Goal: Task Accomplishment & Management: Use online tool/utility

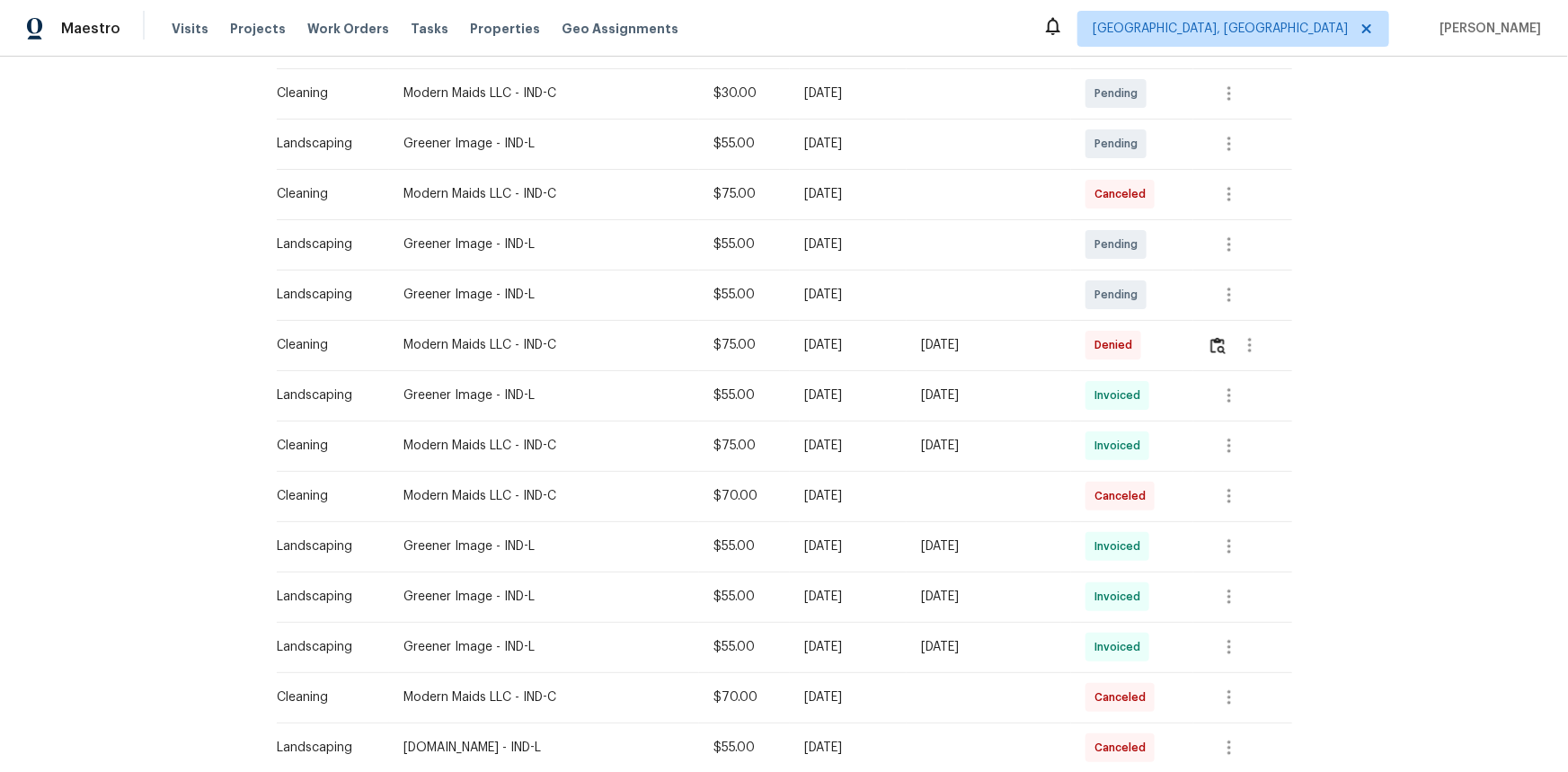
scroll to position [297, 0]
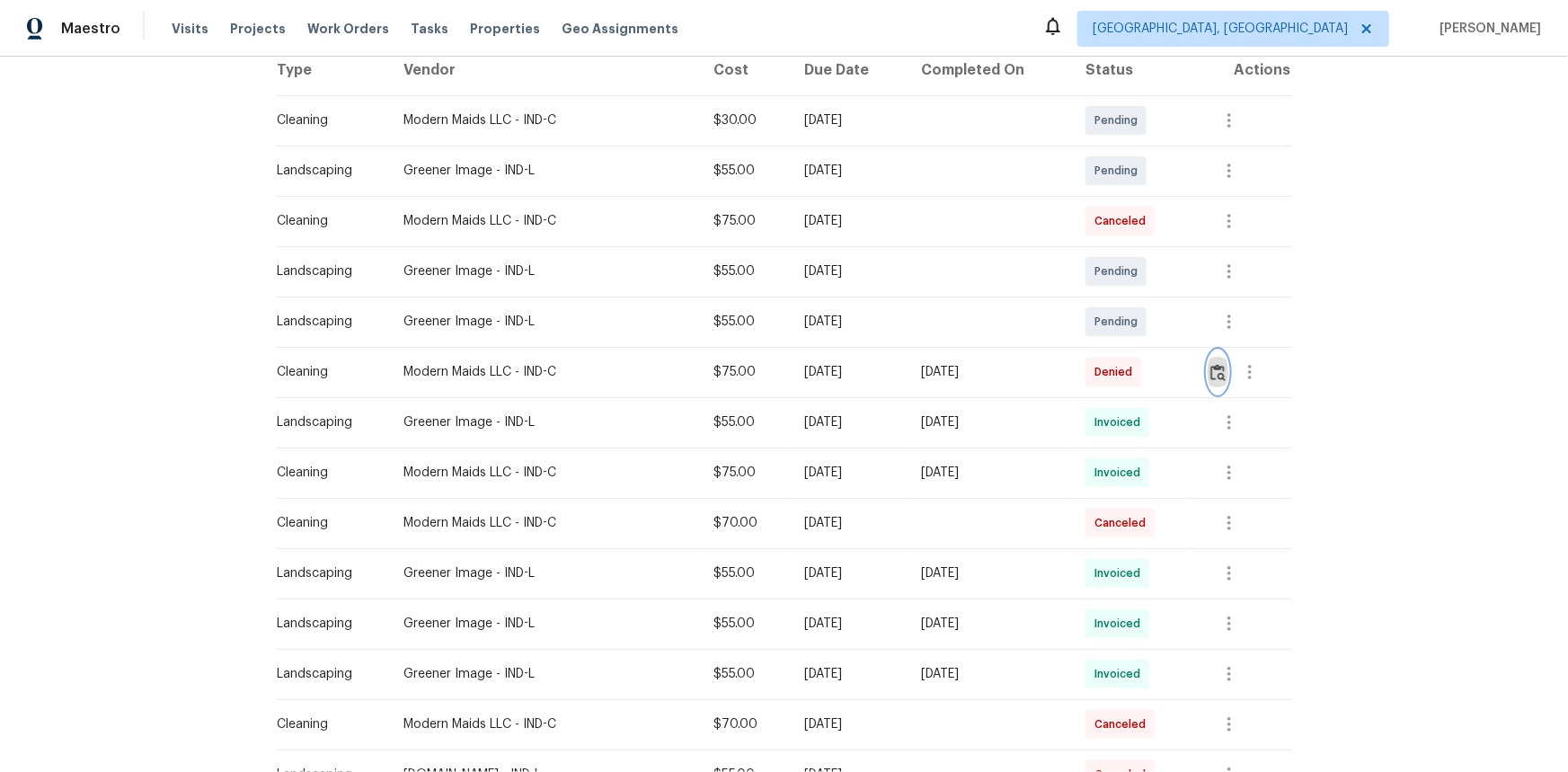
click at [1219, 374] on img "button" at bounding box center [1218, 372] width 15 height 17
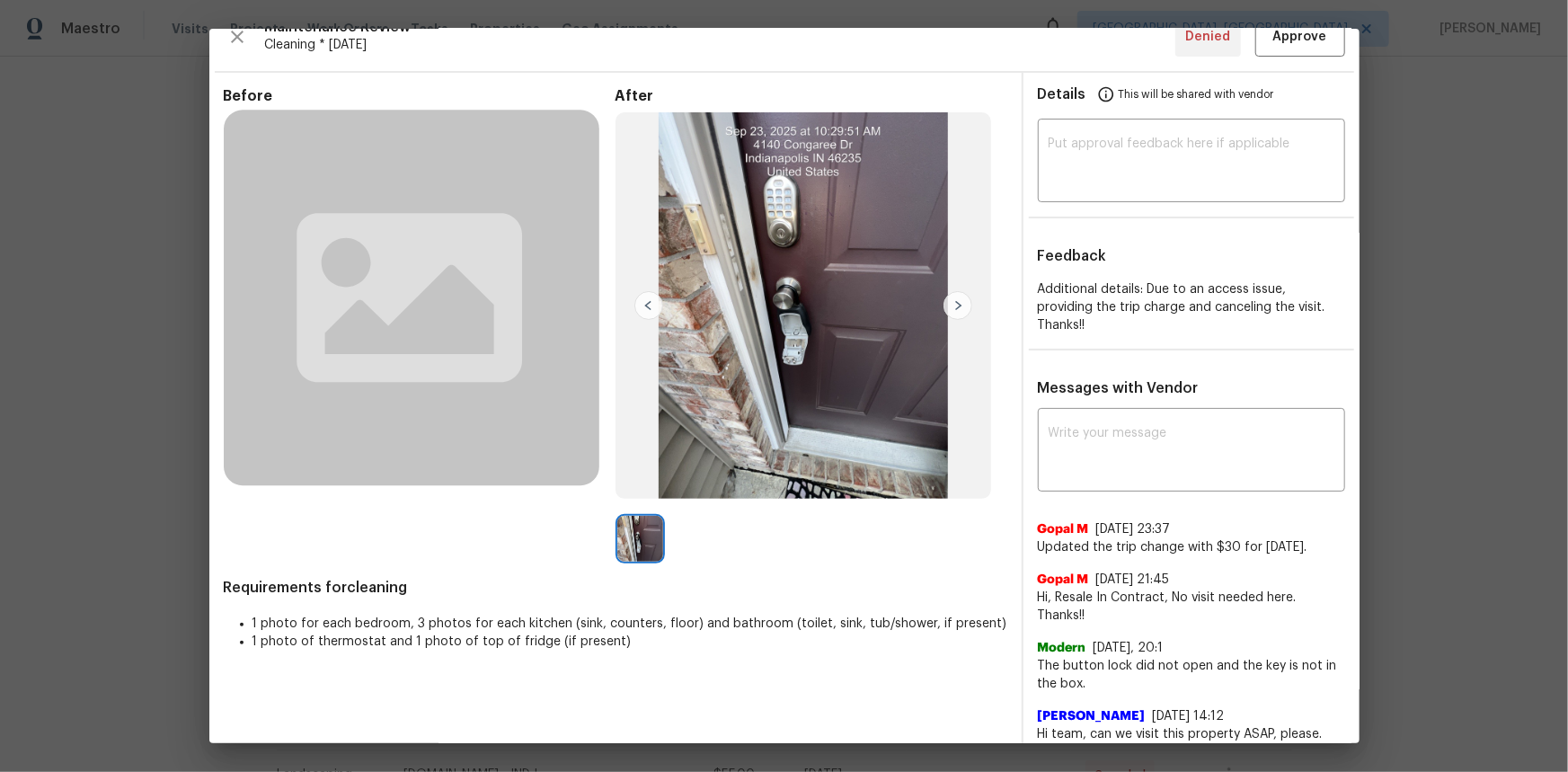
scroll to position [36, 0]
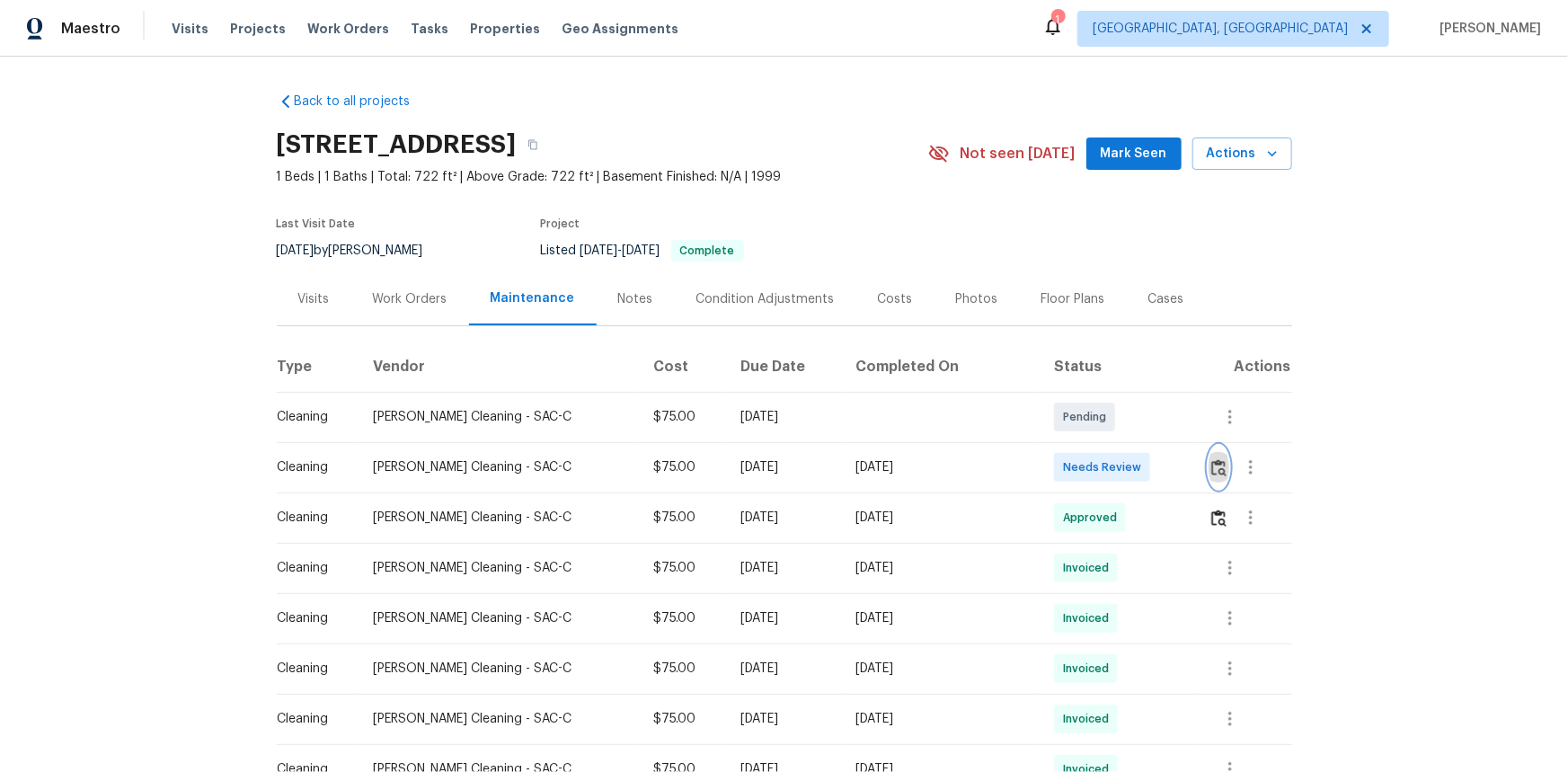
click at [1211, 465] on img "button" at bounding box center [1219, 467] width 15 height 17
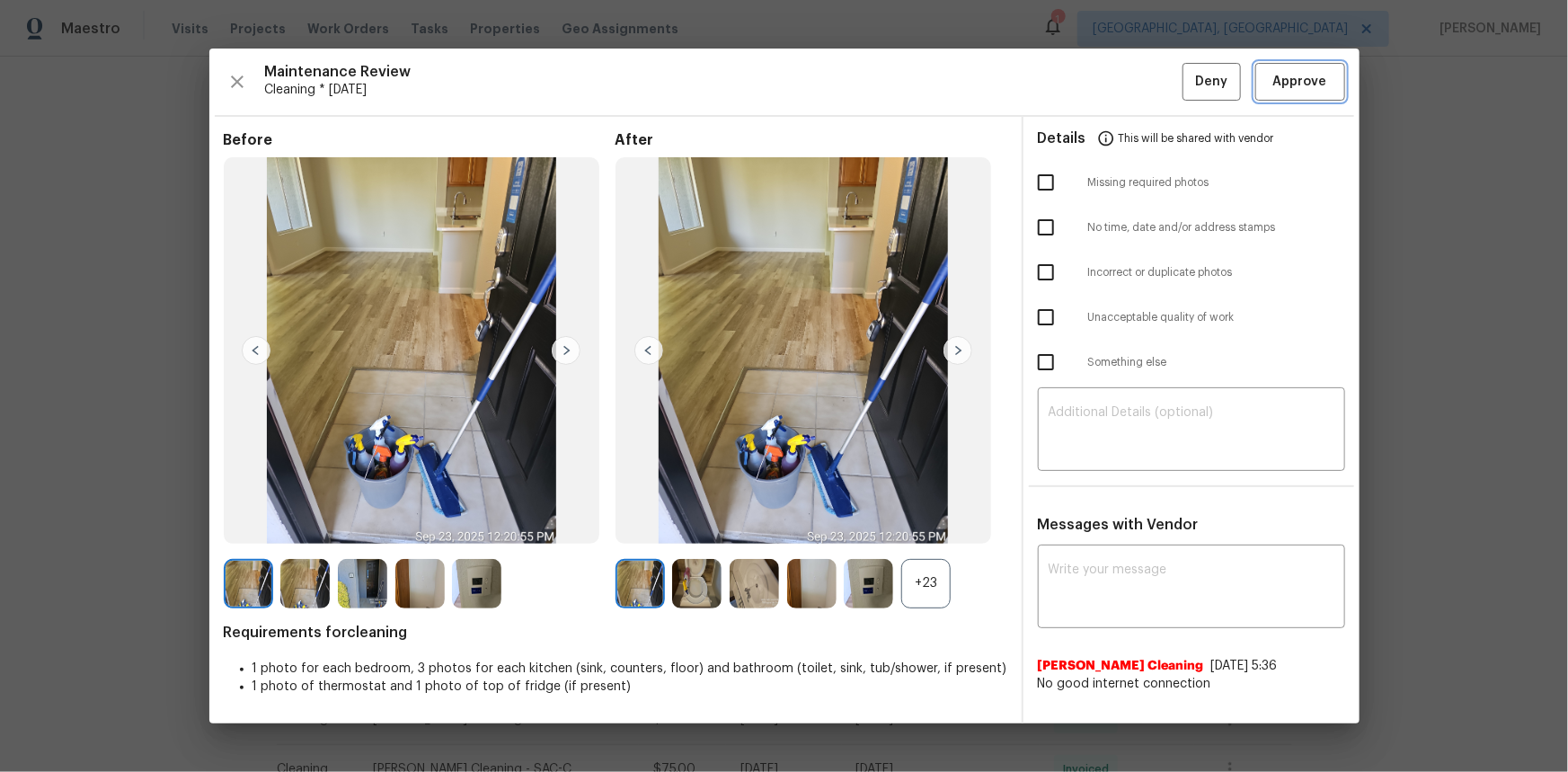
click at [1315, 94] on button "Approve" at bounding box center [1300, 82] width 90 height 39
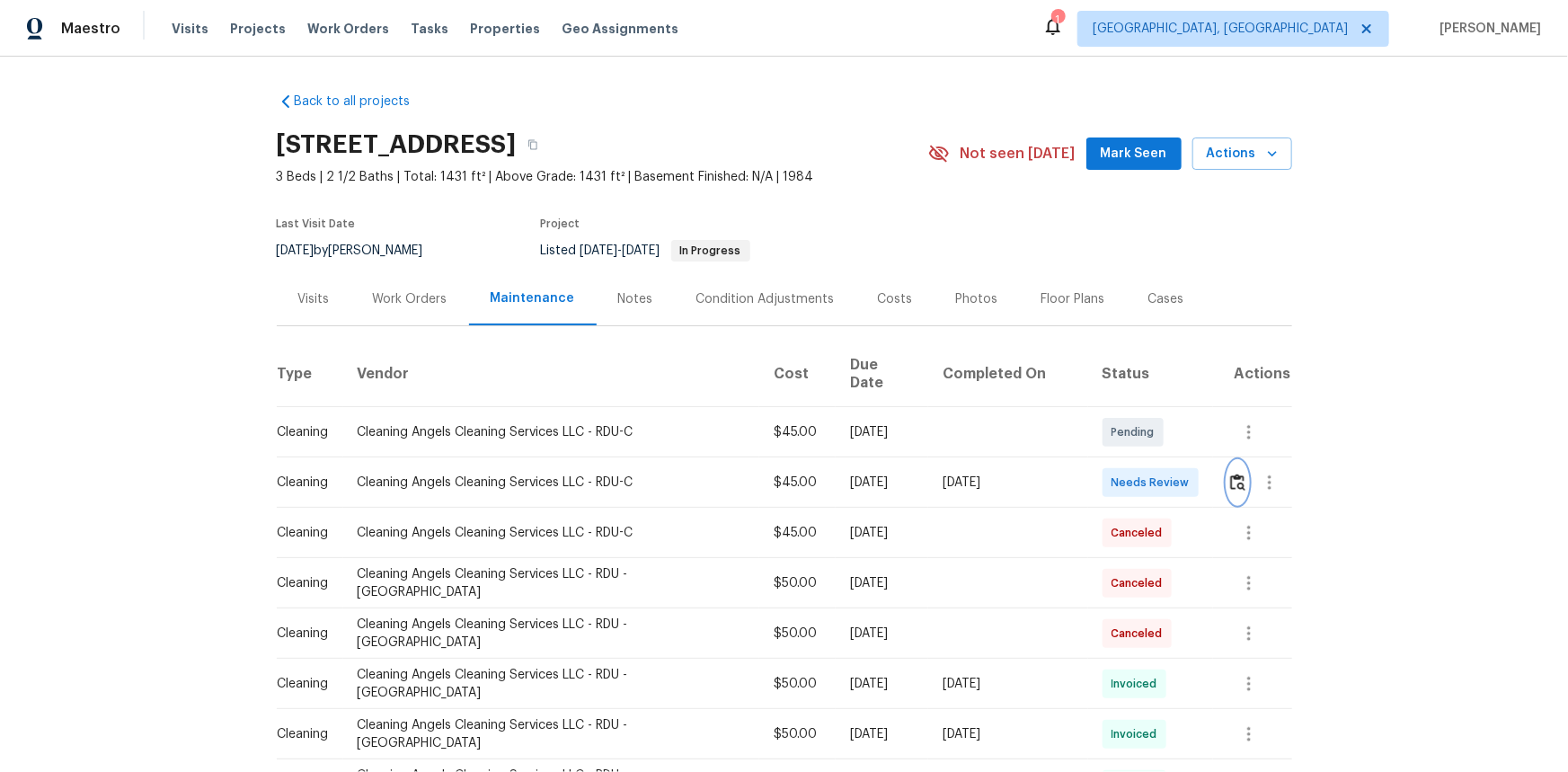
click at [1230, 474] on img "button" at bounding box center [1238, 482] width 15 height 17
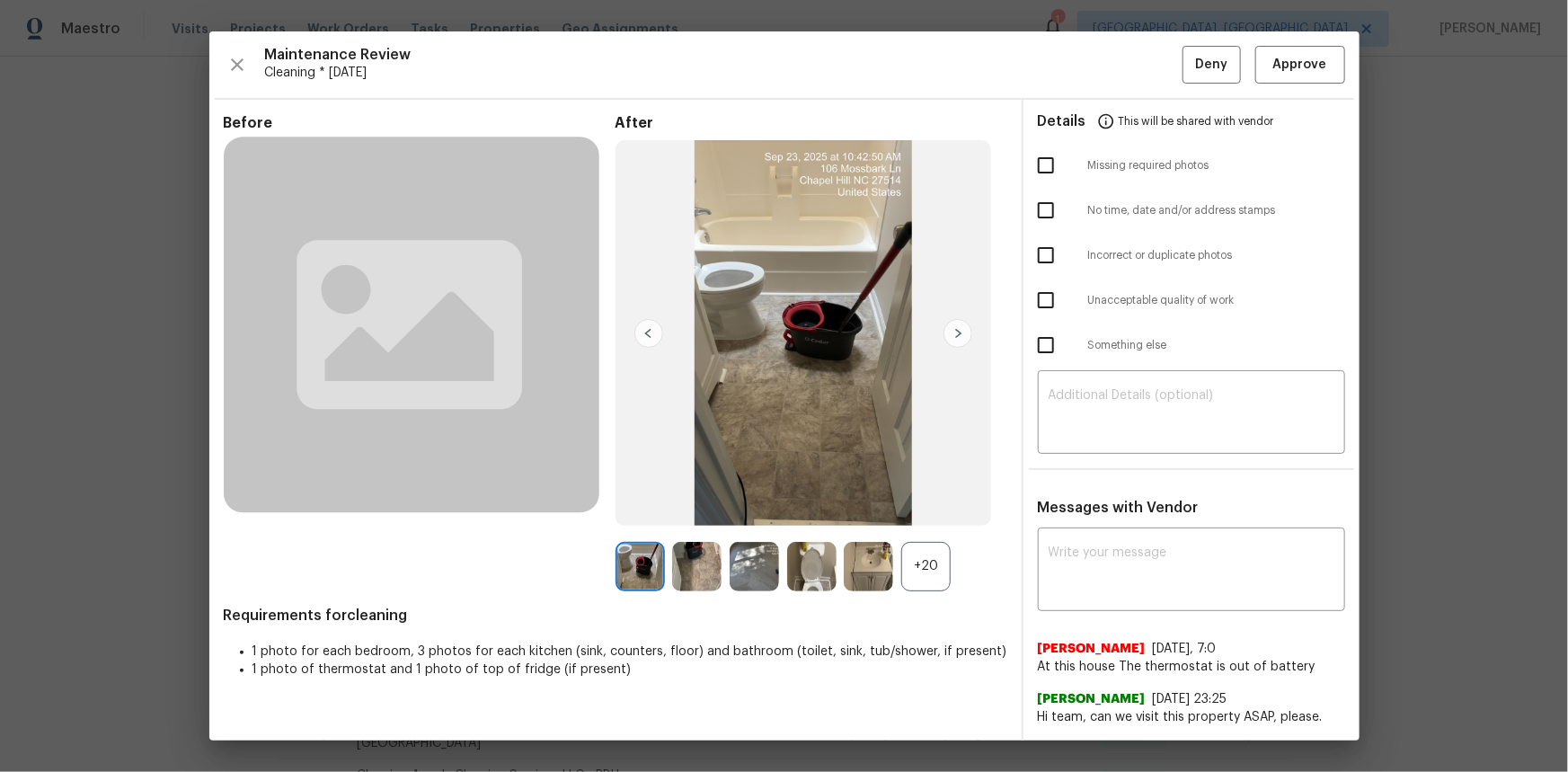
click at [955, 328] on img at bounding box center [958, 334] width 29 height 29
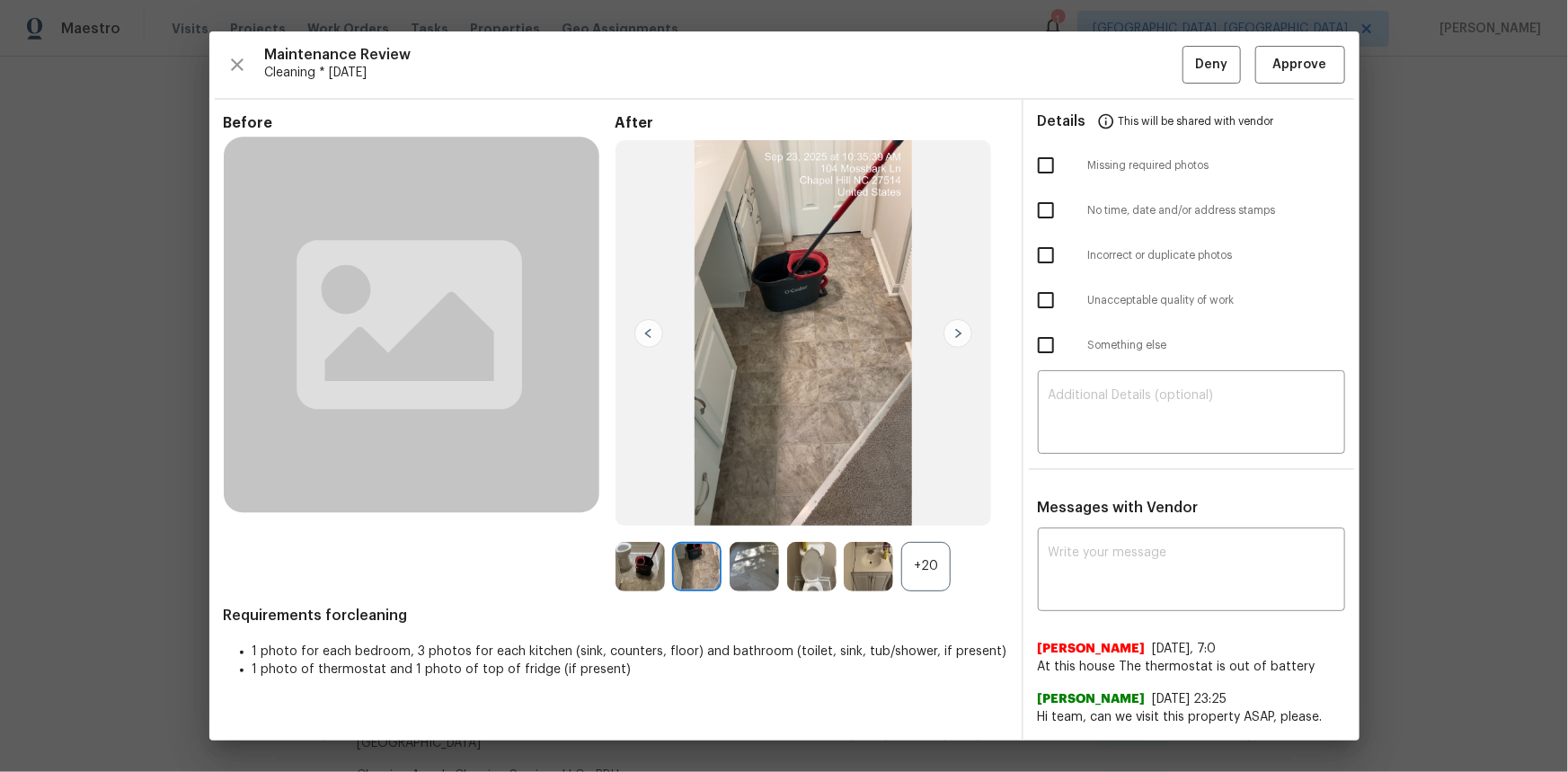
click at [956, 328] on img at bounding box center [958, 334] width 29 height 29
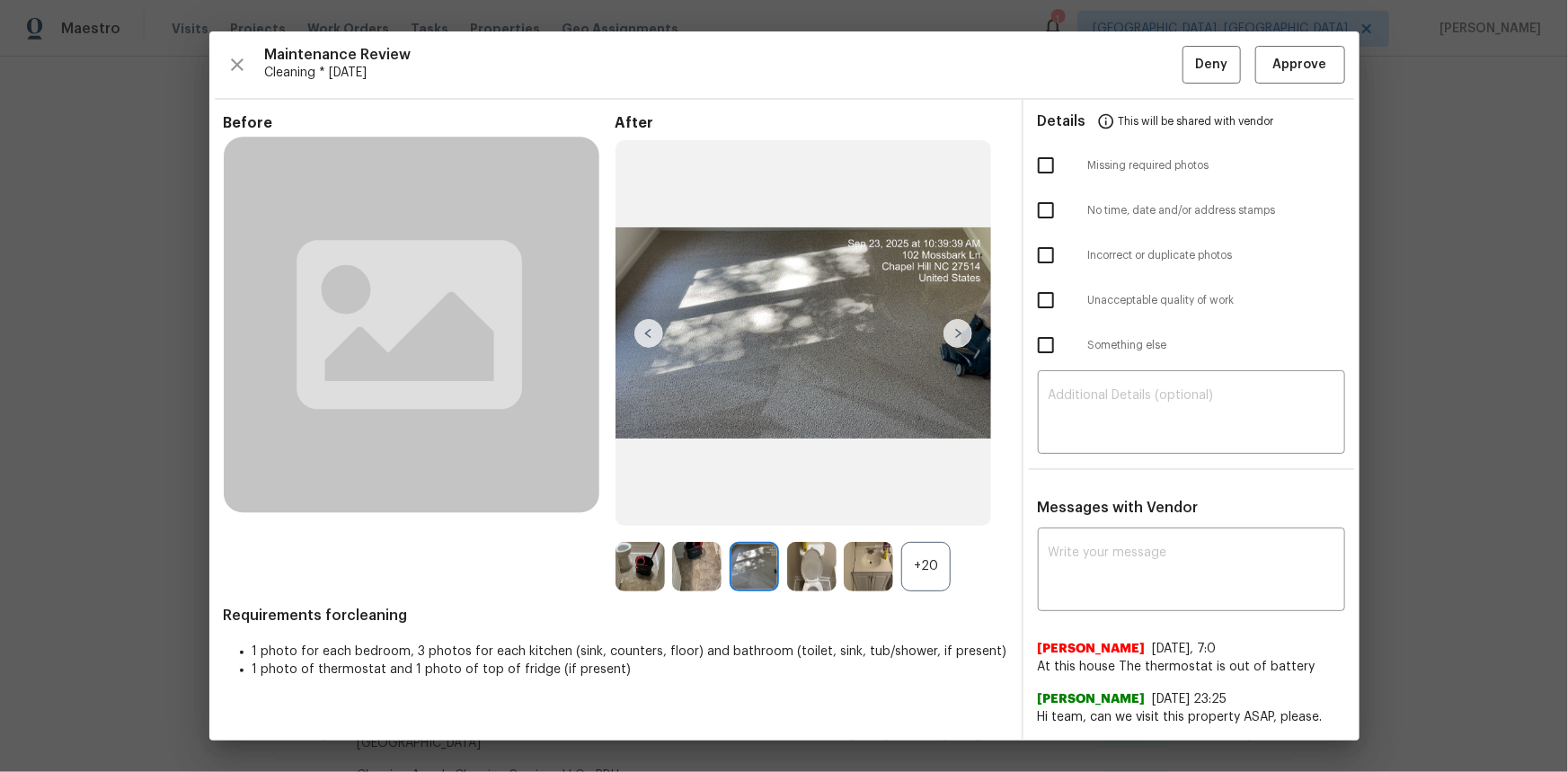
click at [956, 328] on img at bounding box center [958, 334] width 29 height 29
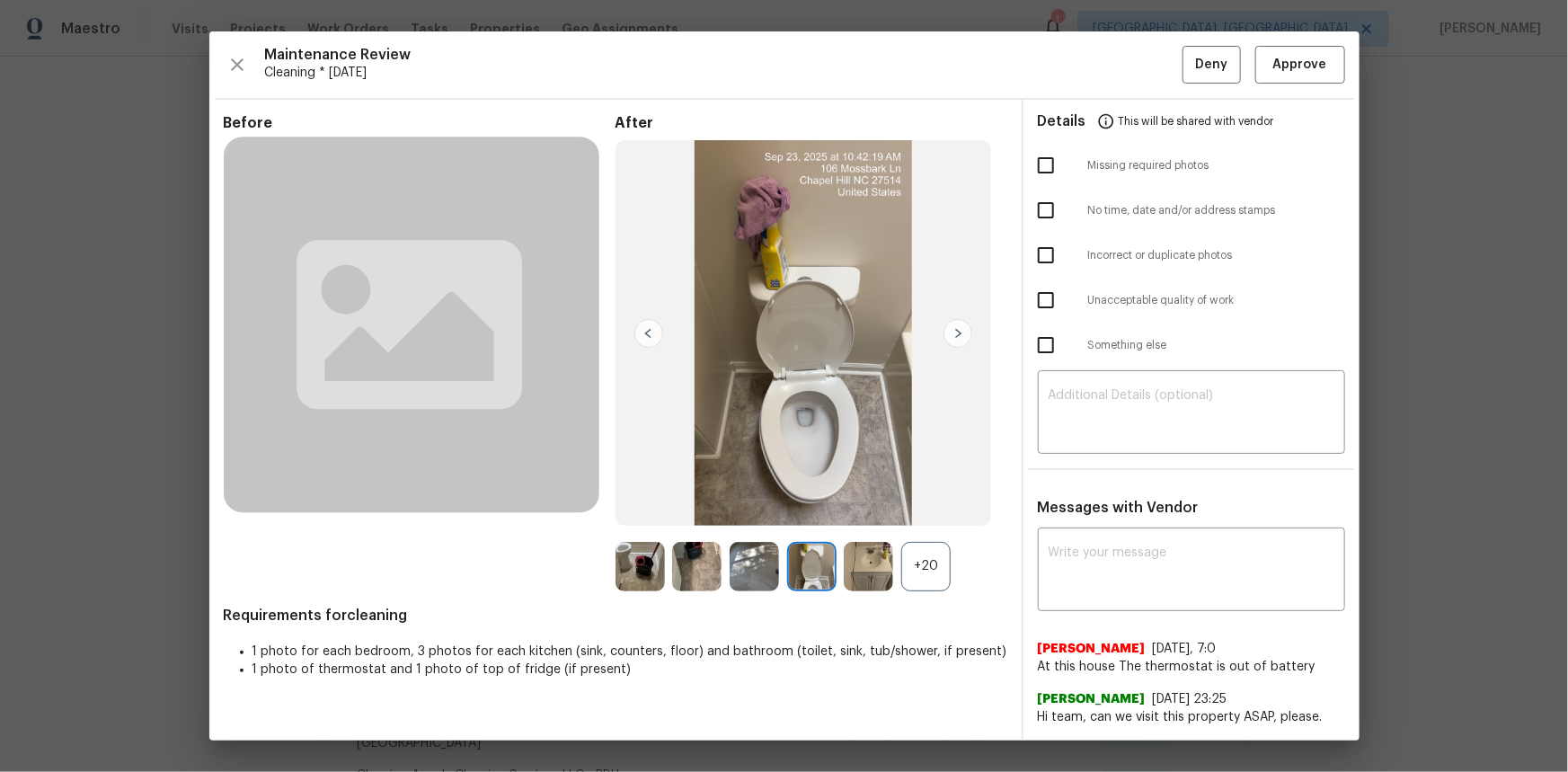
click at [956, 328] on img at bounding box center [958, 334] width 29 height 29
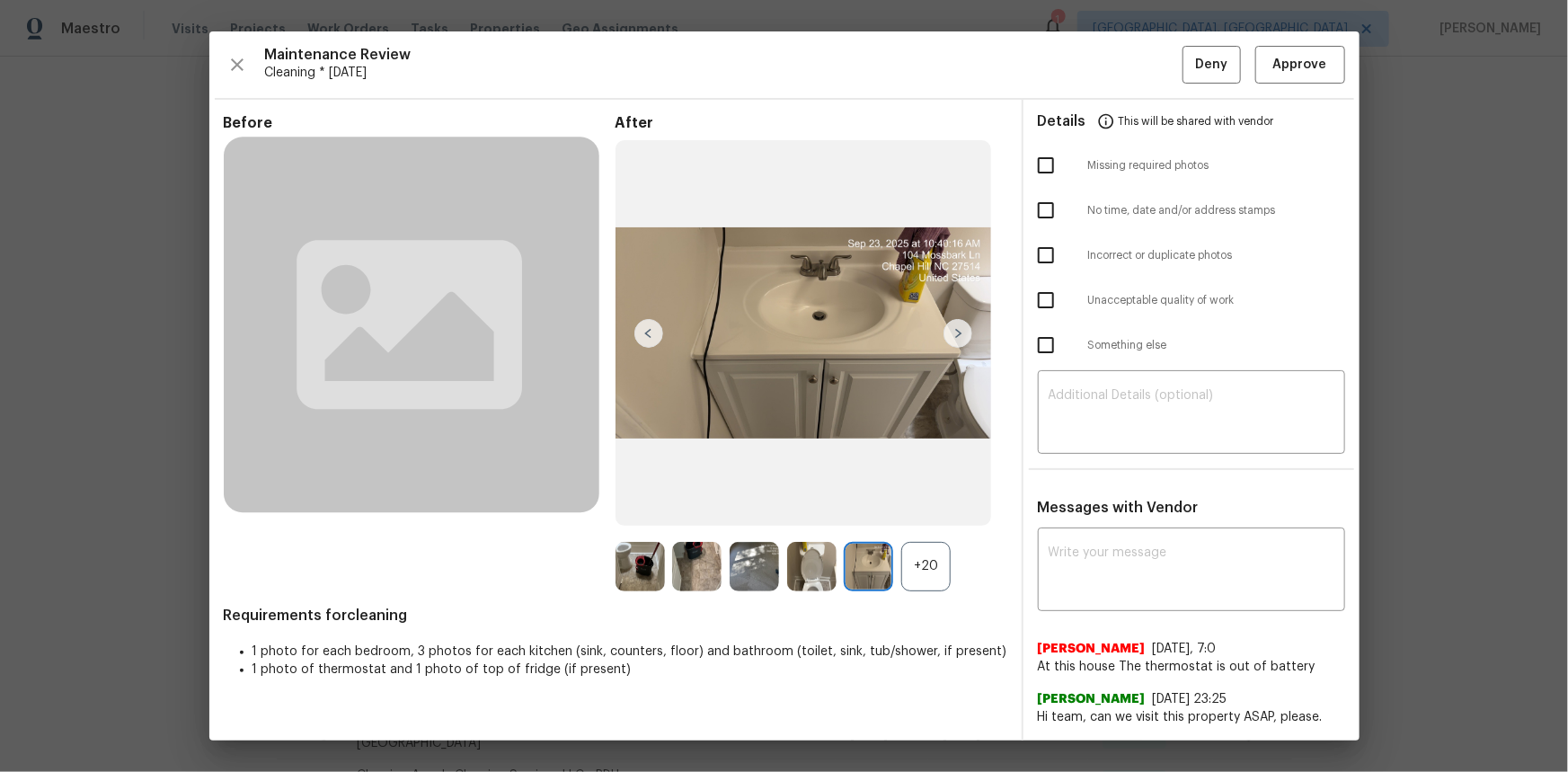
click at [954, 331] on img at bounding box center [958, 334] width 29 height 29
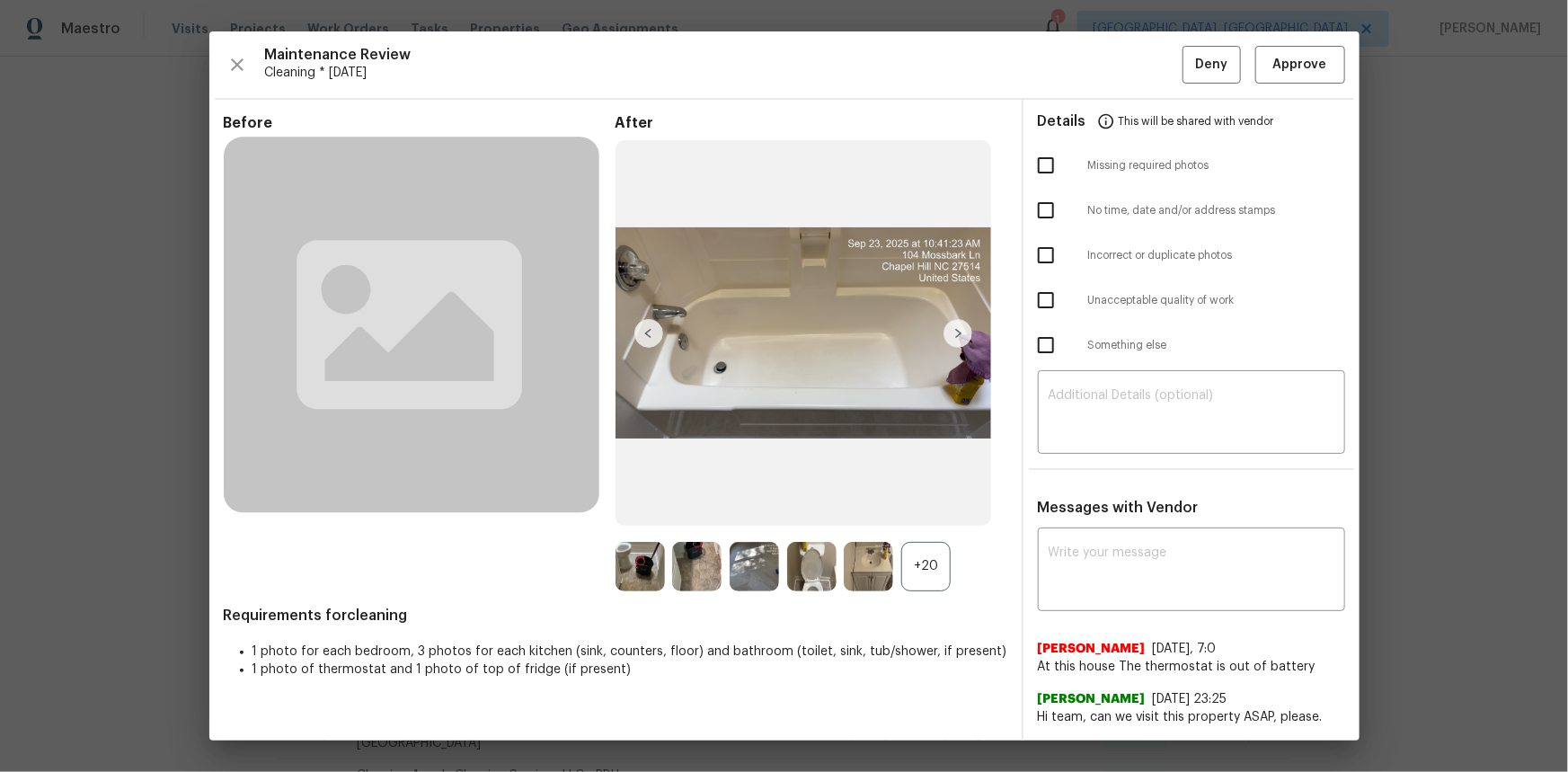
click at [954, 331] on img at bounding box center [958, 334] width 29 height 29
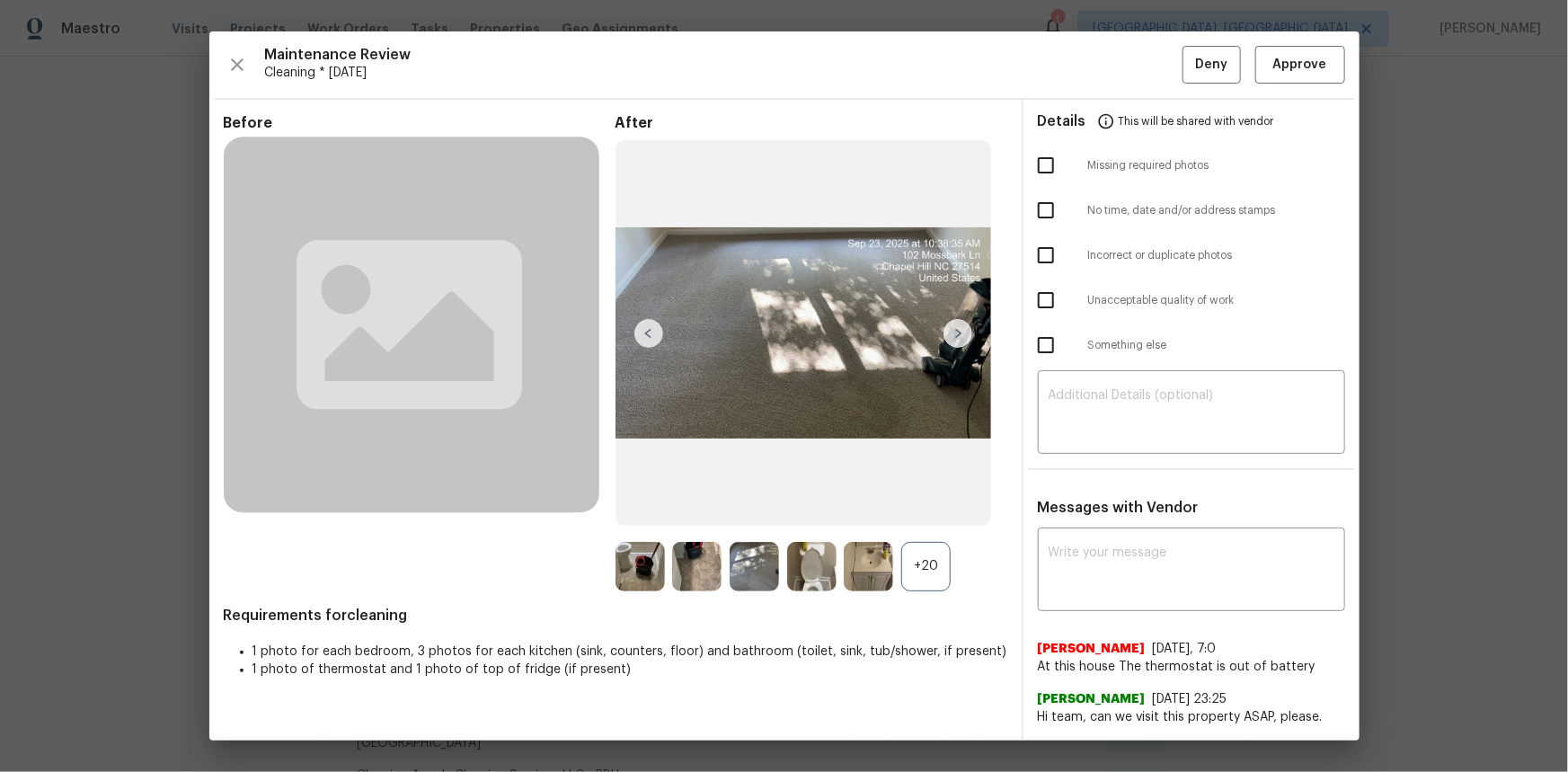
click at [953, 331] on img at bounding box center [958, 334] width 29 height 29
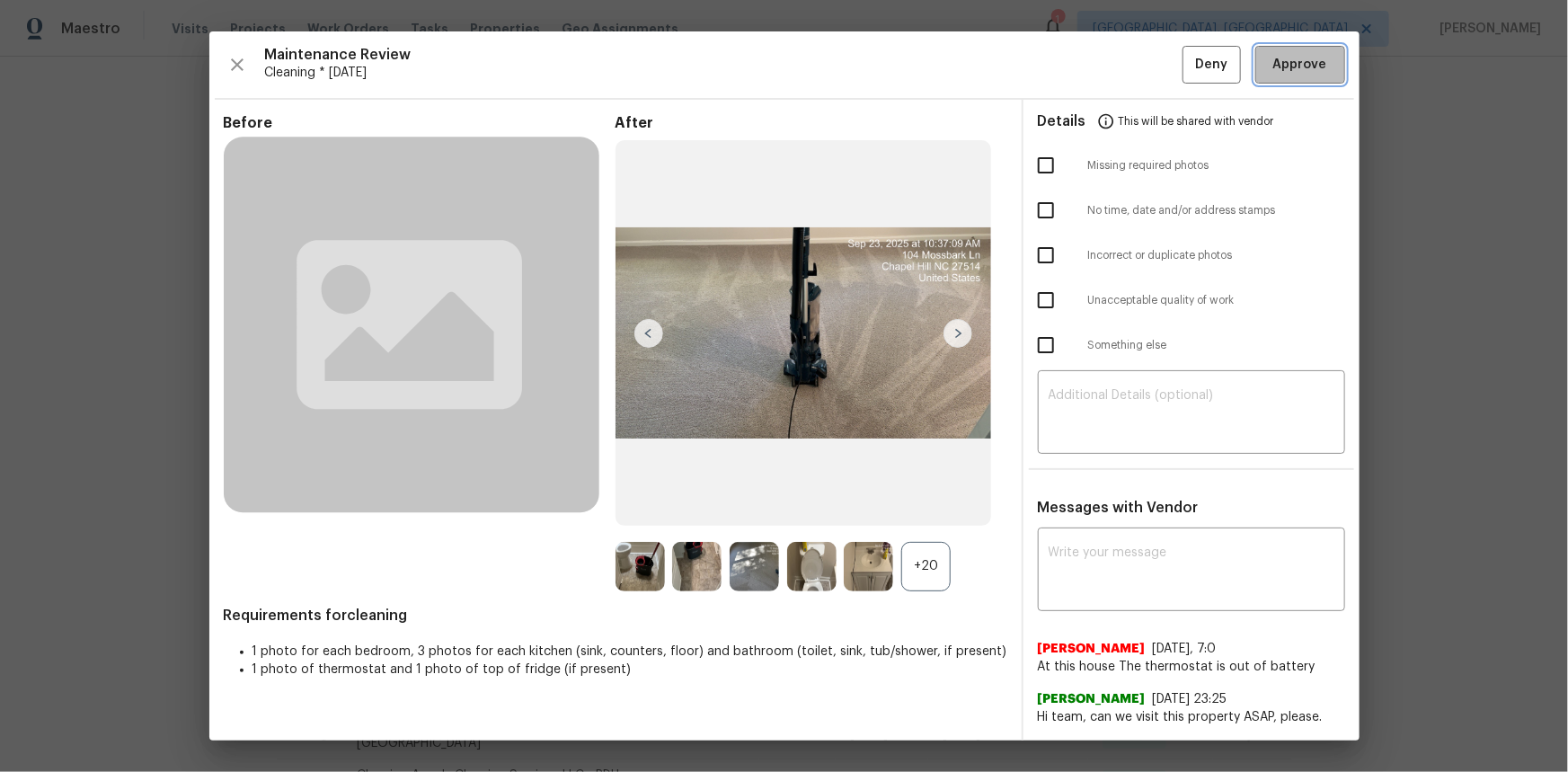
click at [1289, 56] on span "Approve" at bounding box center [1300, 64] width 54 height 23
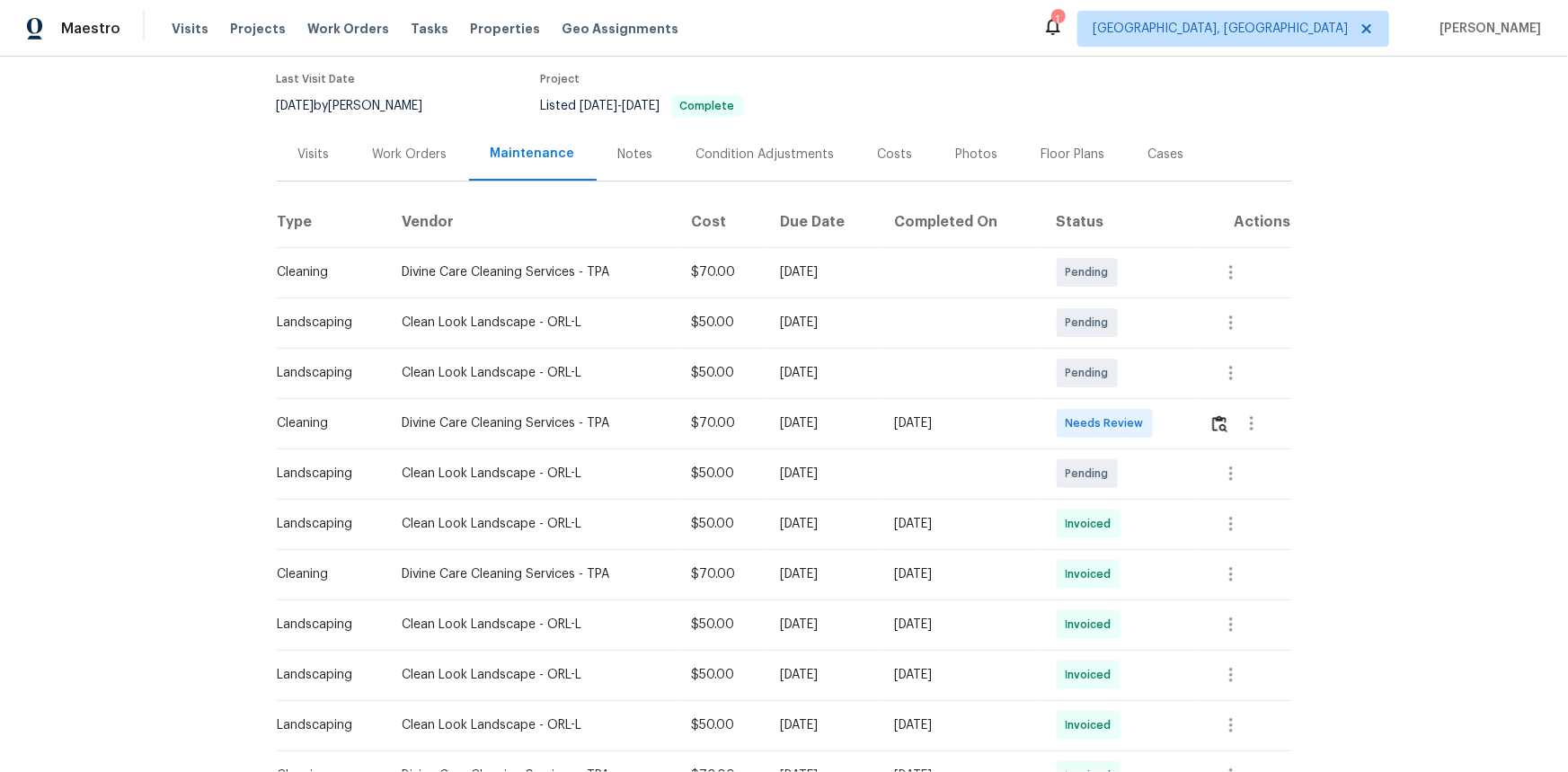
scroll to position [162, 0]
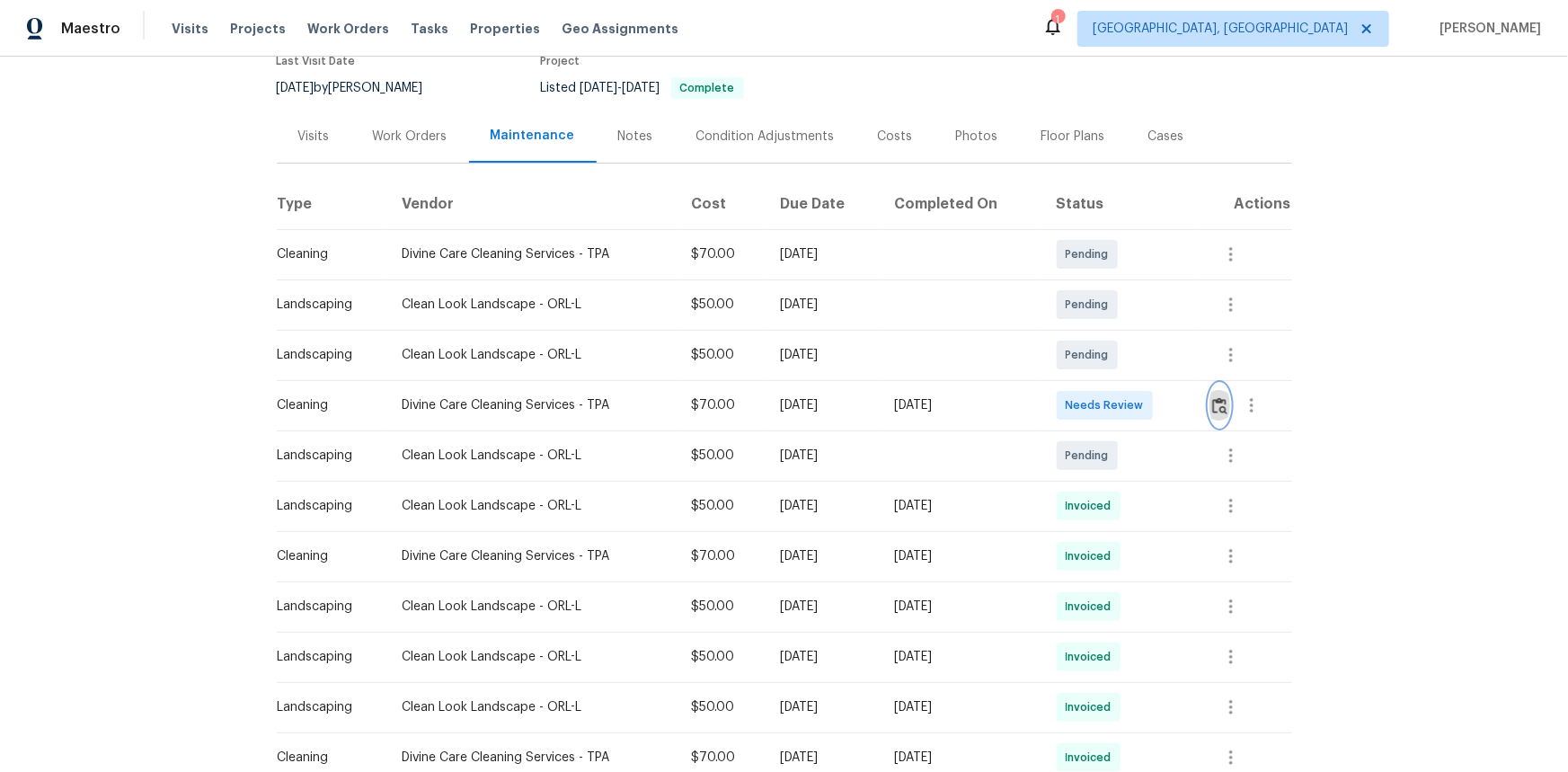
click at [1216, 403] on img "button" at bounding box center [1220, 406] width 15 height 17
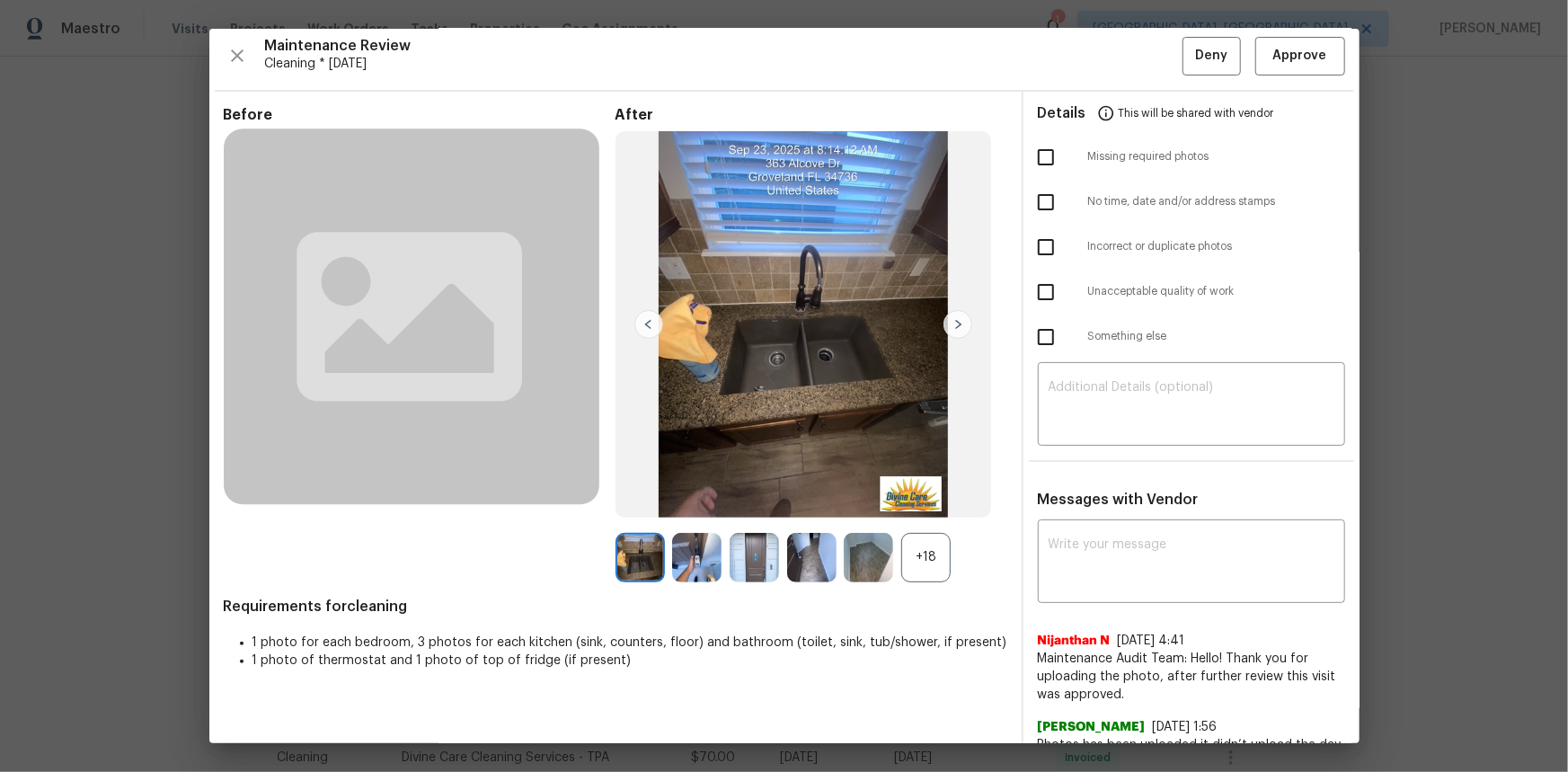
scroll to position [0, 0]
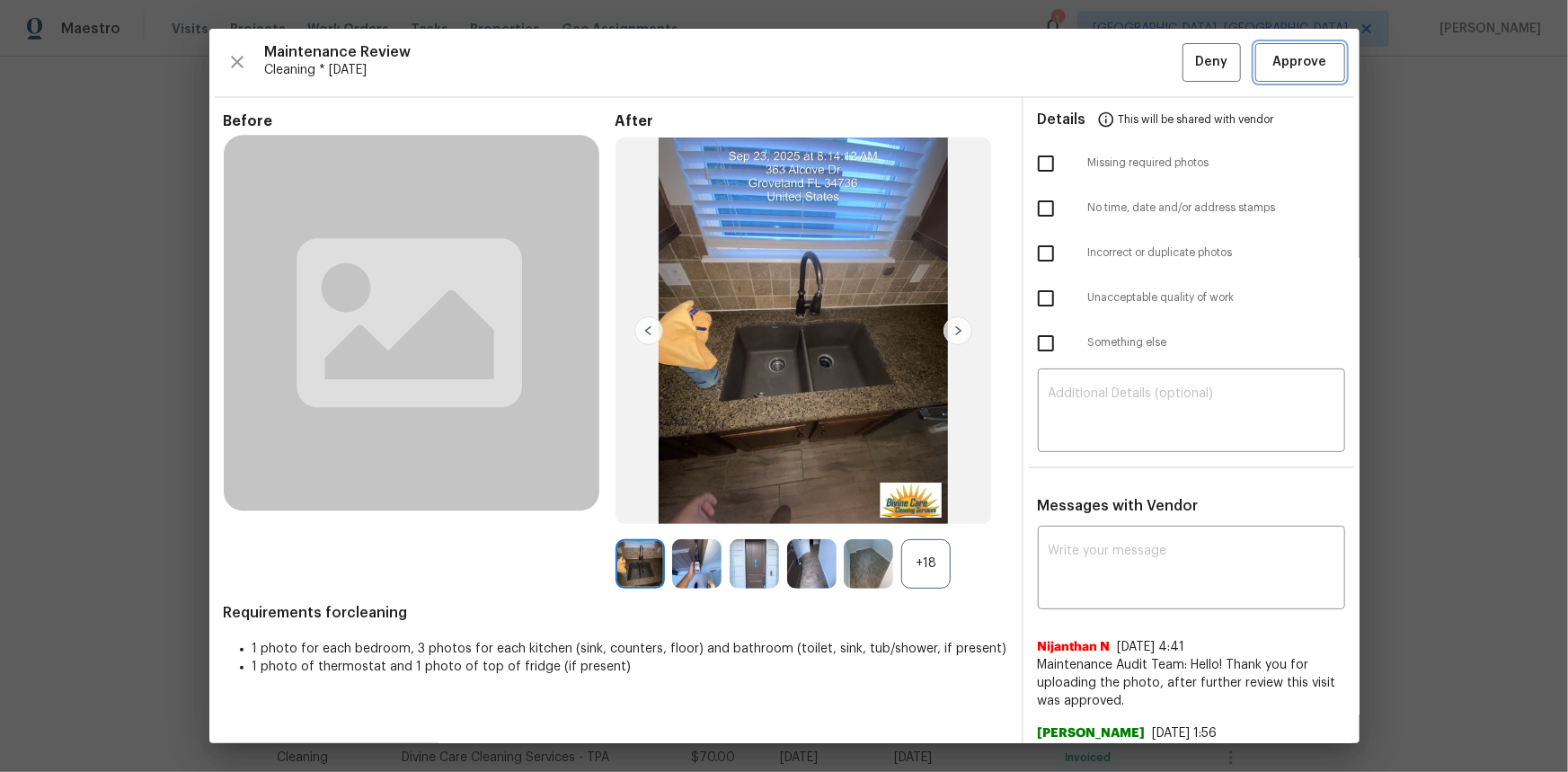
click at [1279, 58] on span "Approve" at bounding box center [1300, 62] width 54 height 23
